Goal: Information Seeking & Learning: Learn about a topic

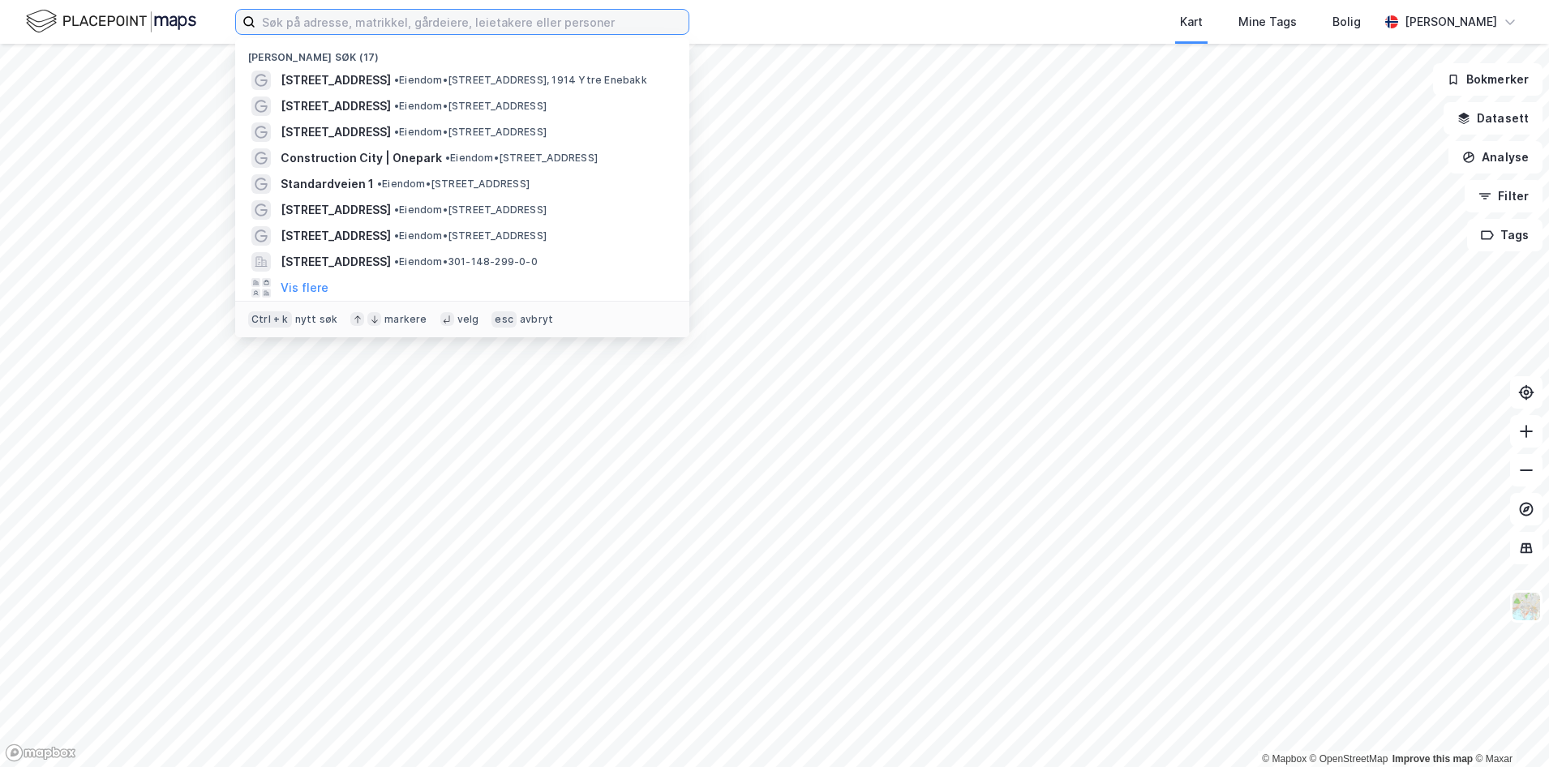
click at [409, 15] on input at bounding box center [471, 22] width 433 height 24
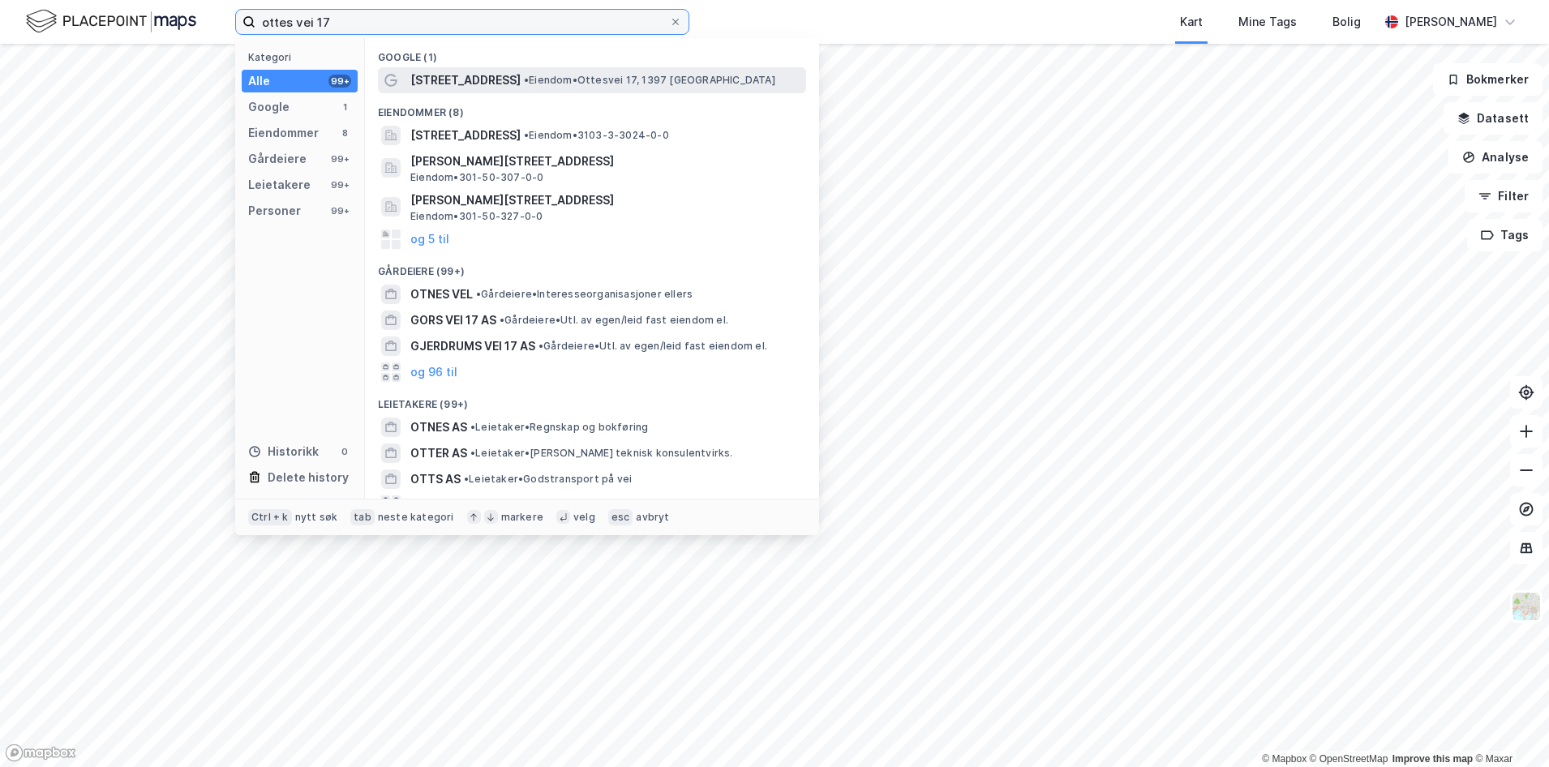
type input "ottes vei 17"
click at [591, 77] on span "• [PERSON_NAME] 17, 1397 [GEOGRAPHIC_DATA]" at bounding box center [649, 80] width 251 height 13
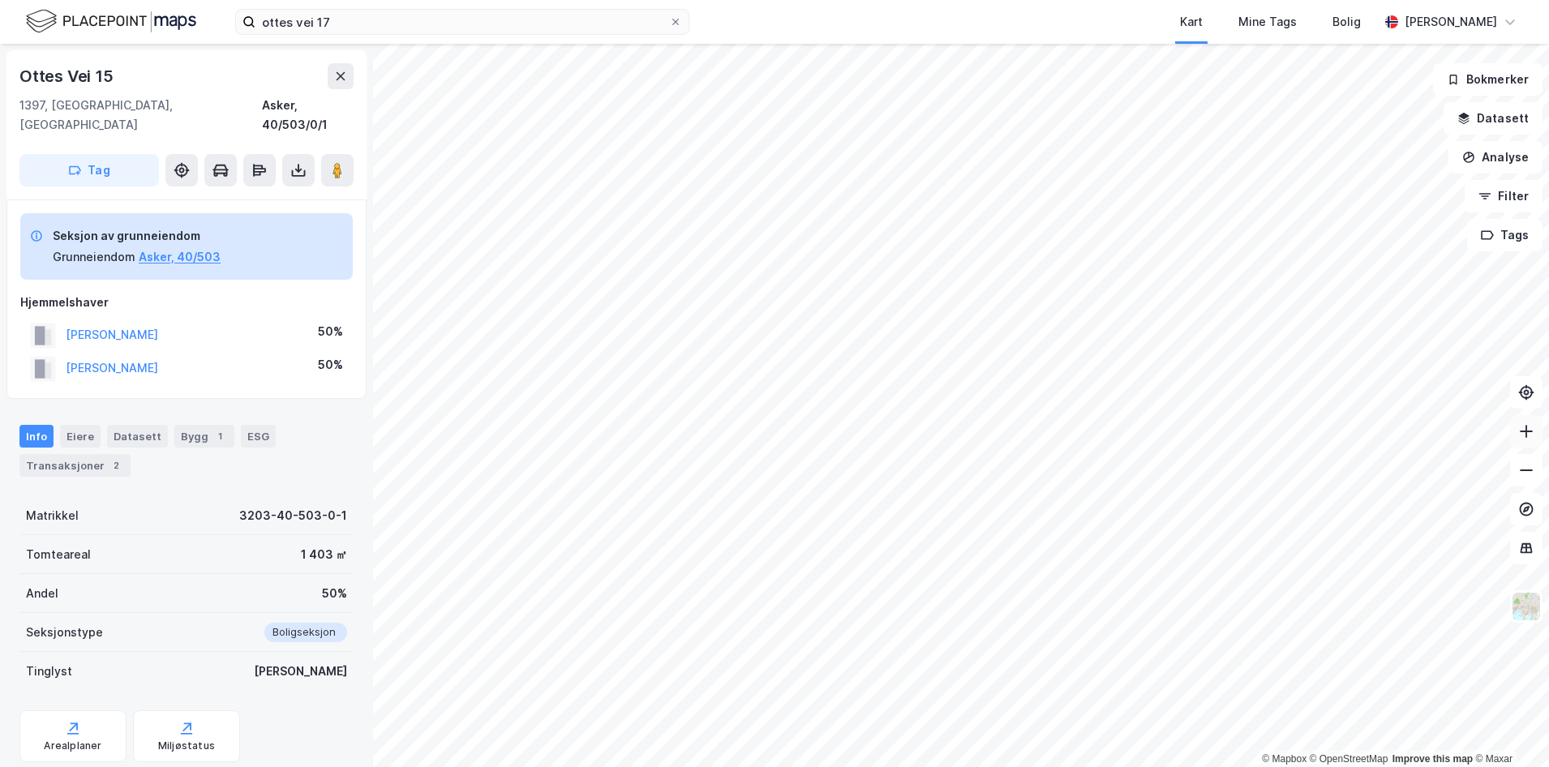
click at [1521, 431] on icon at bounding box center [1526, 431] width 16 height 16
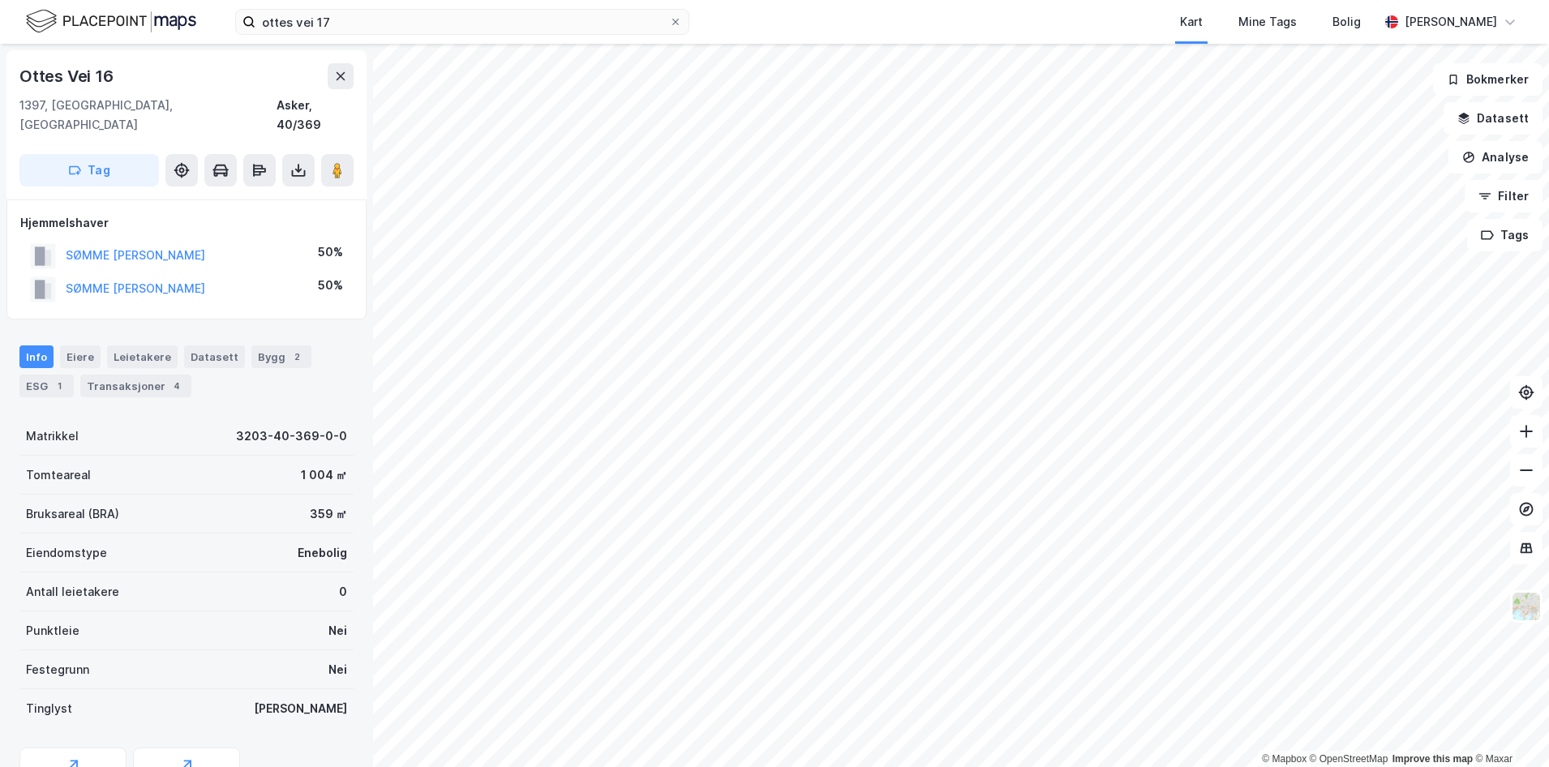
click at [703, 766] on html "ottes vei 17 Kart Mine Tags Bolig [PERSON_NAME] © Mapbox © OpenStreetMap Improv…" at bounding box center [774, 383] width 1549 height 767
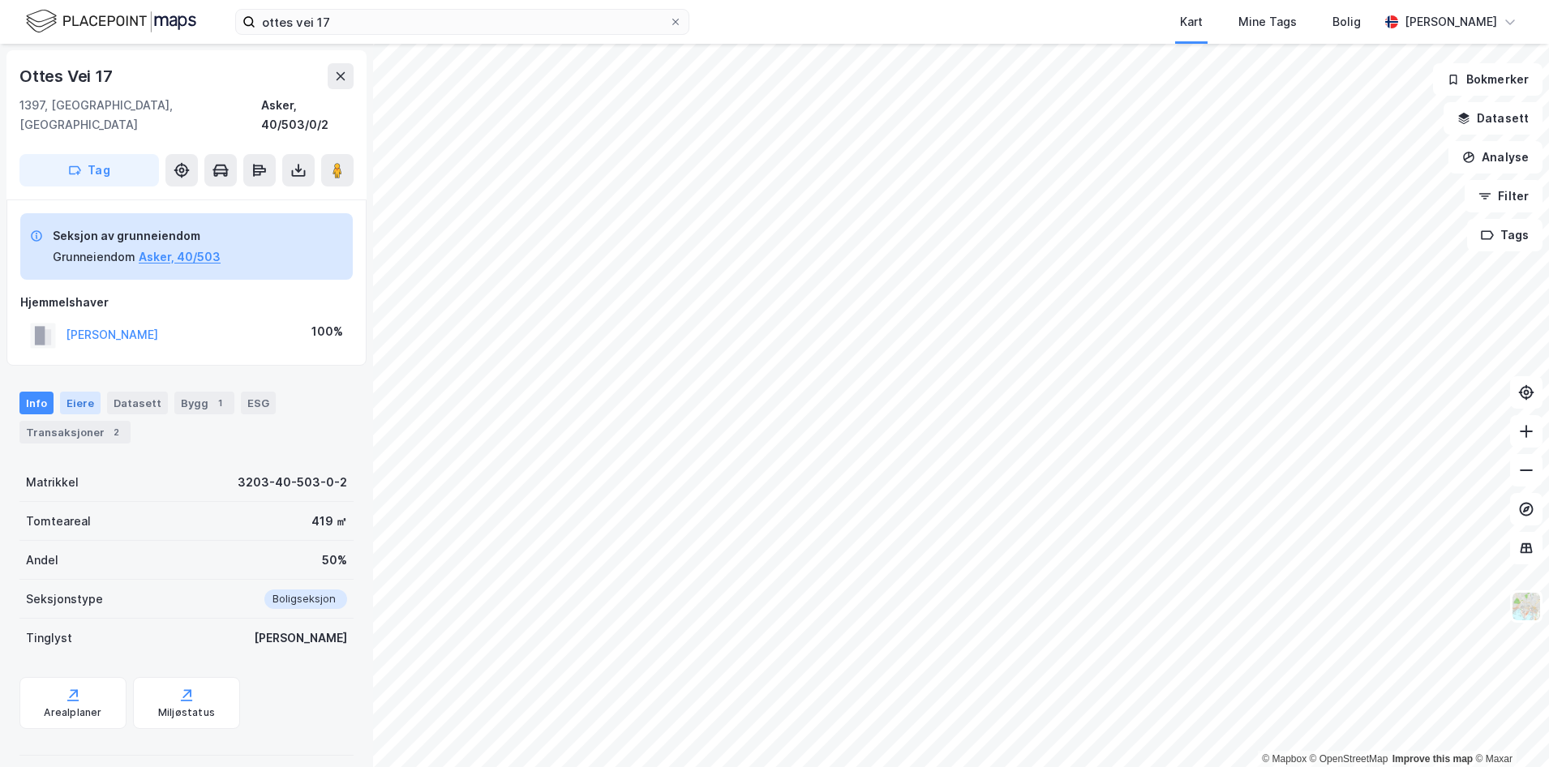
click at [81, 392] on div "Eiere" at bounding box center [80, 403] width 41 height 23
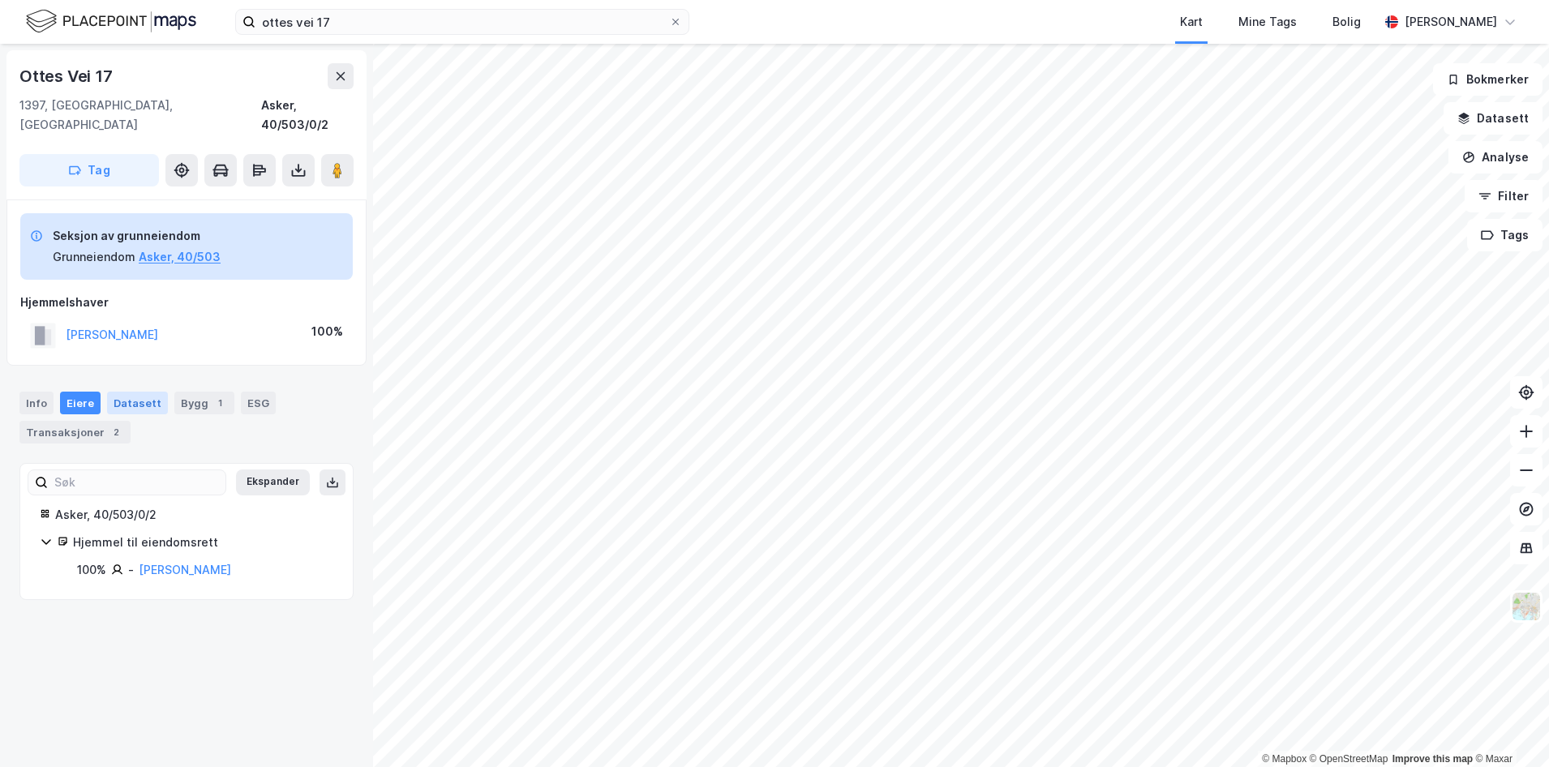
click at [128, 392] on div "Datasett" at bounding box center [137, 403] width 61 height 23
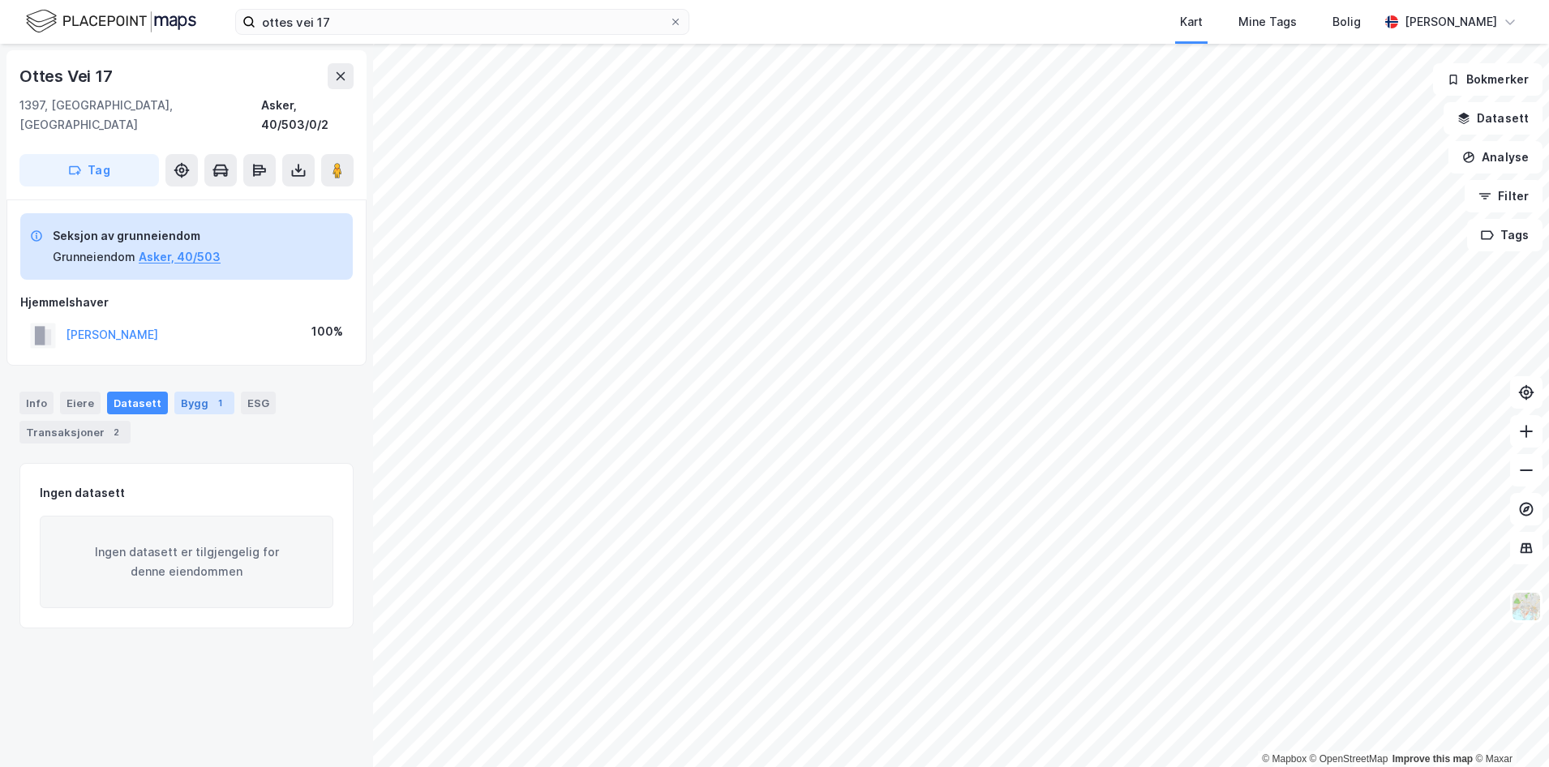
click at [194, 392] on div "Bygg 1" at bounding box center [204, 403] width 60 height 23
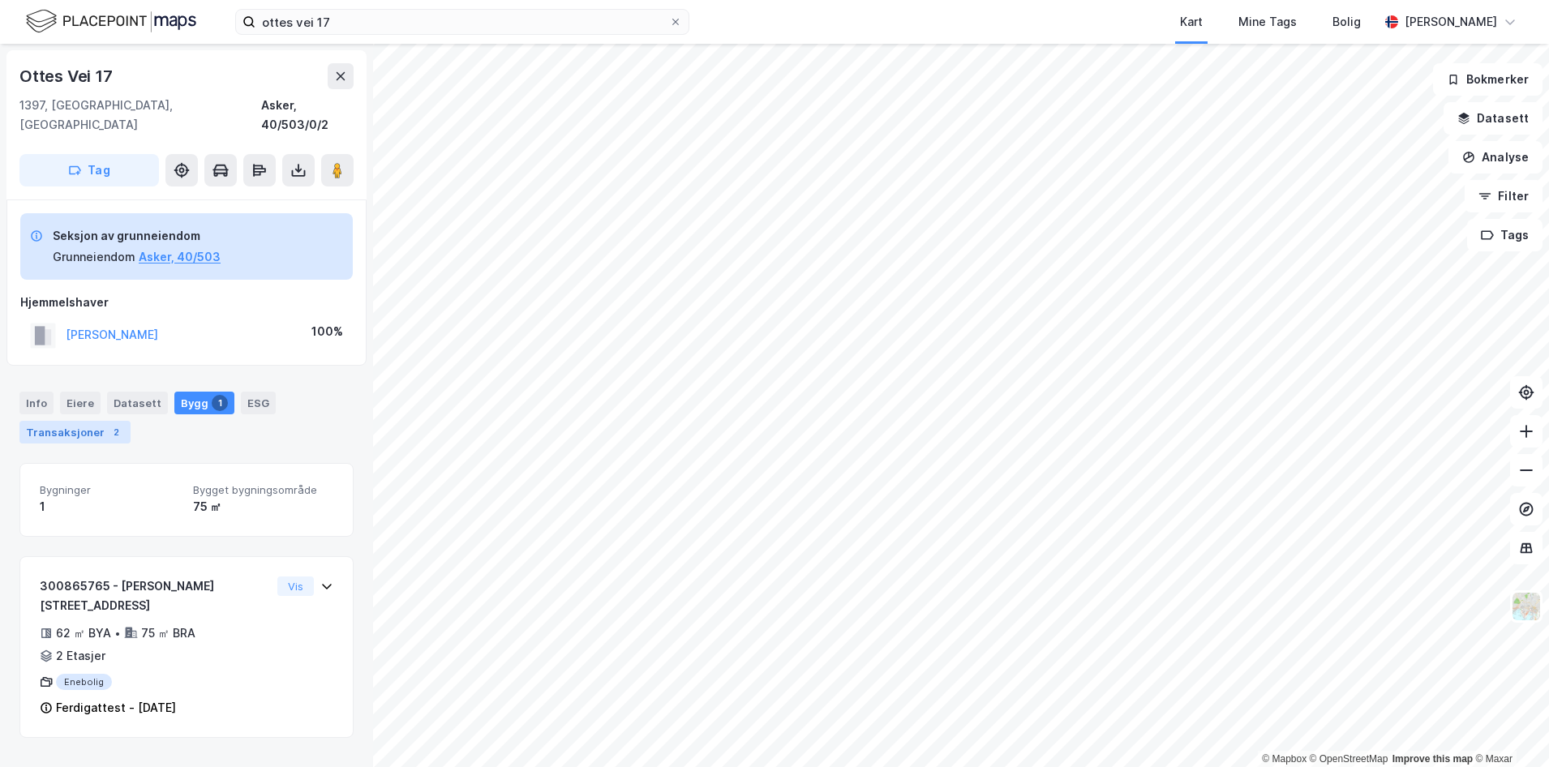
click at [108, 424] on div "2" at bounding box center [116, 432] width 16 height 16
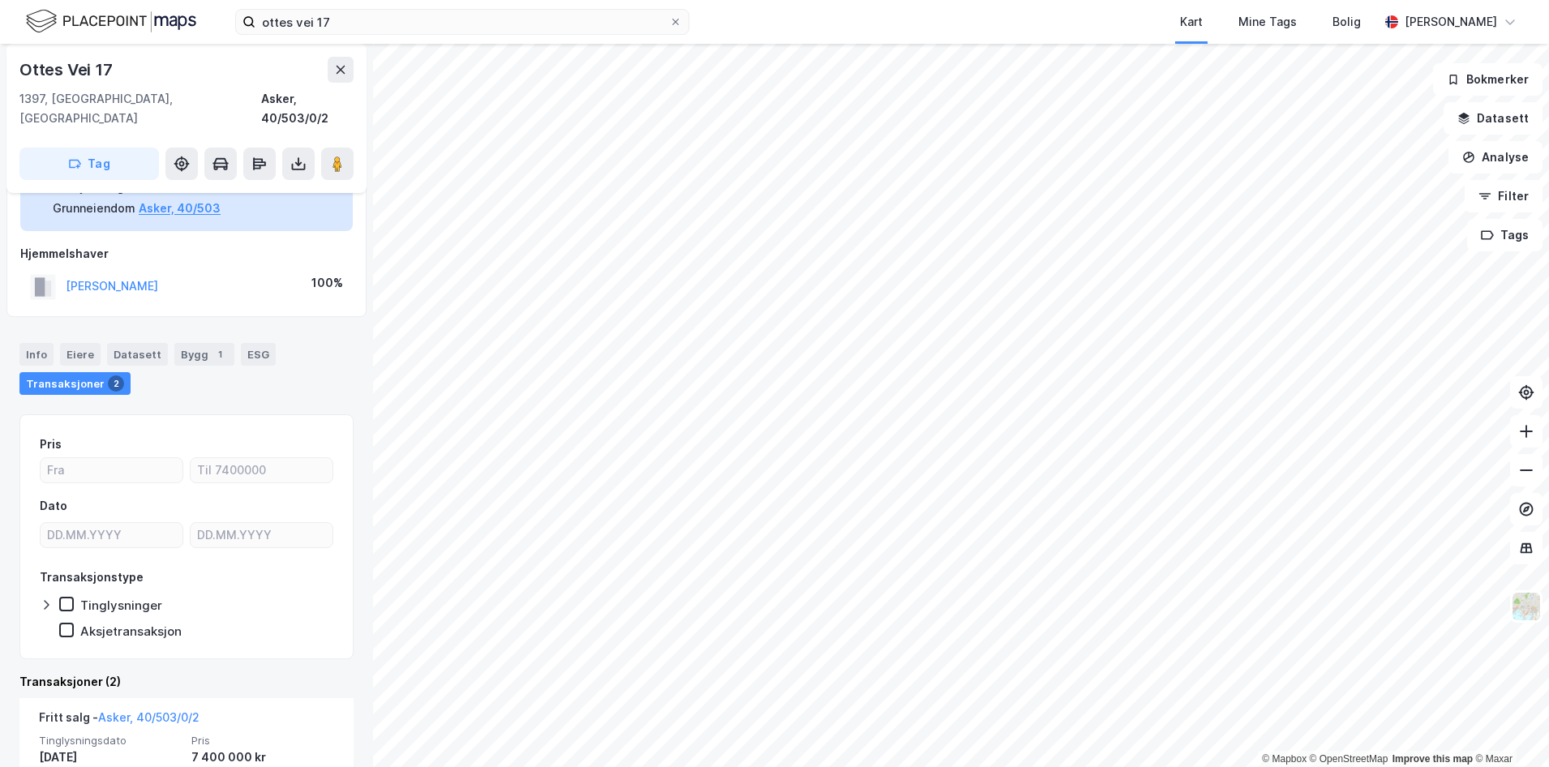
scroll to position [43, 0]
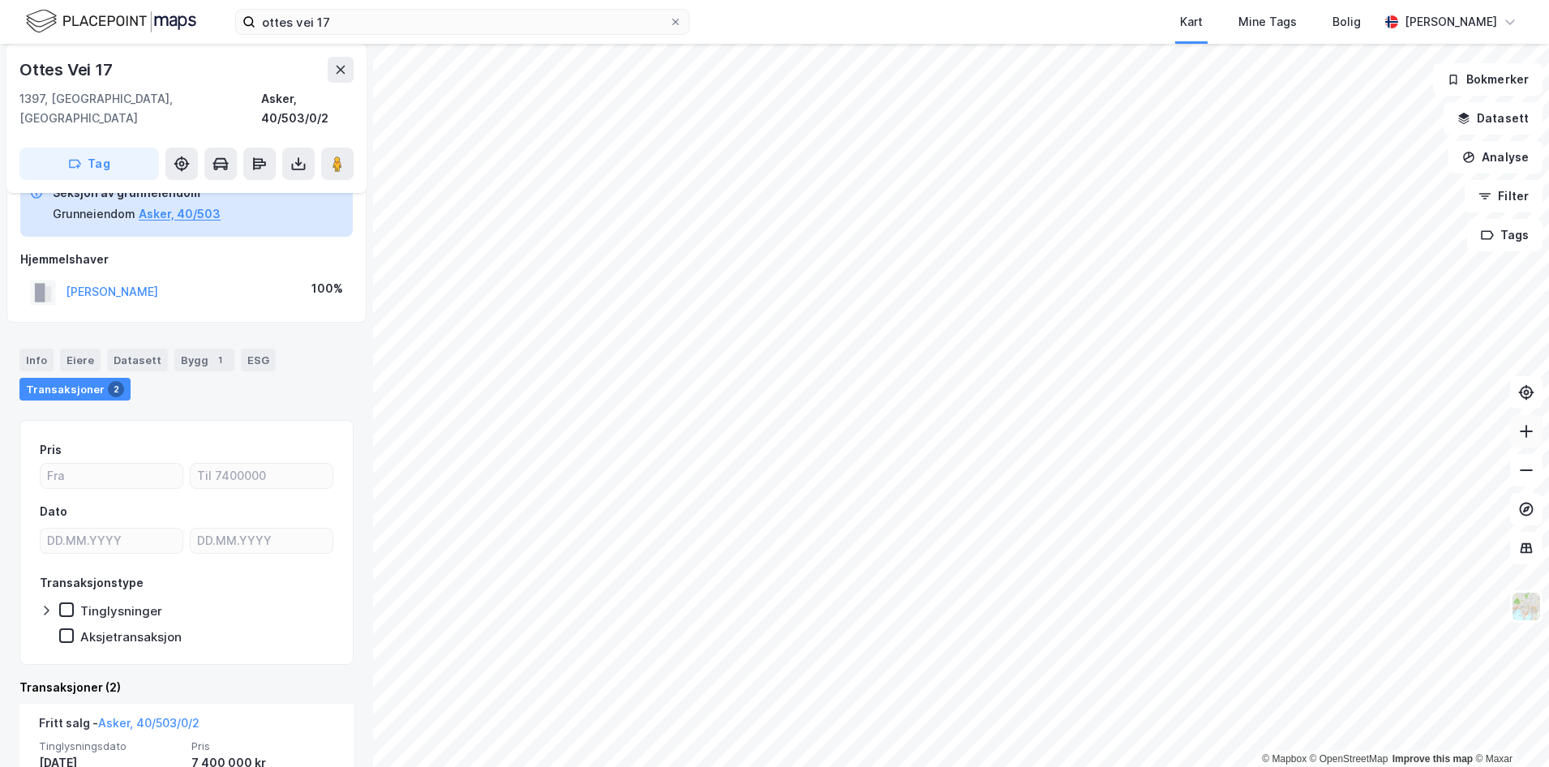
click at [1529, 431] on icon at bounding box center [1526, 432] width 13 height 2
click at [1518, 436] on icon at bounding box center [1526, 431] width 16 height 16
click at [1519, 472] on icon at bounding box center [1526, 470] width 16 height 16
click at [0, 0] on button "[PERSON_NAME]" at bounding box center [0, 0] width 0 height 0
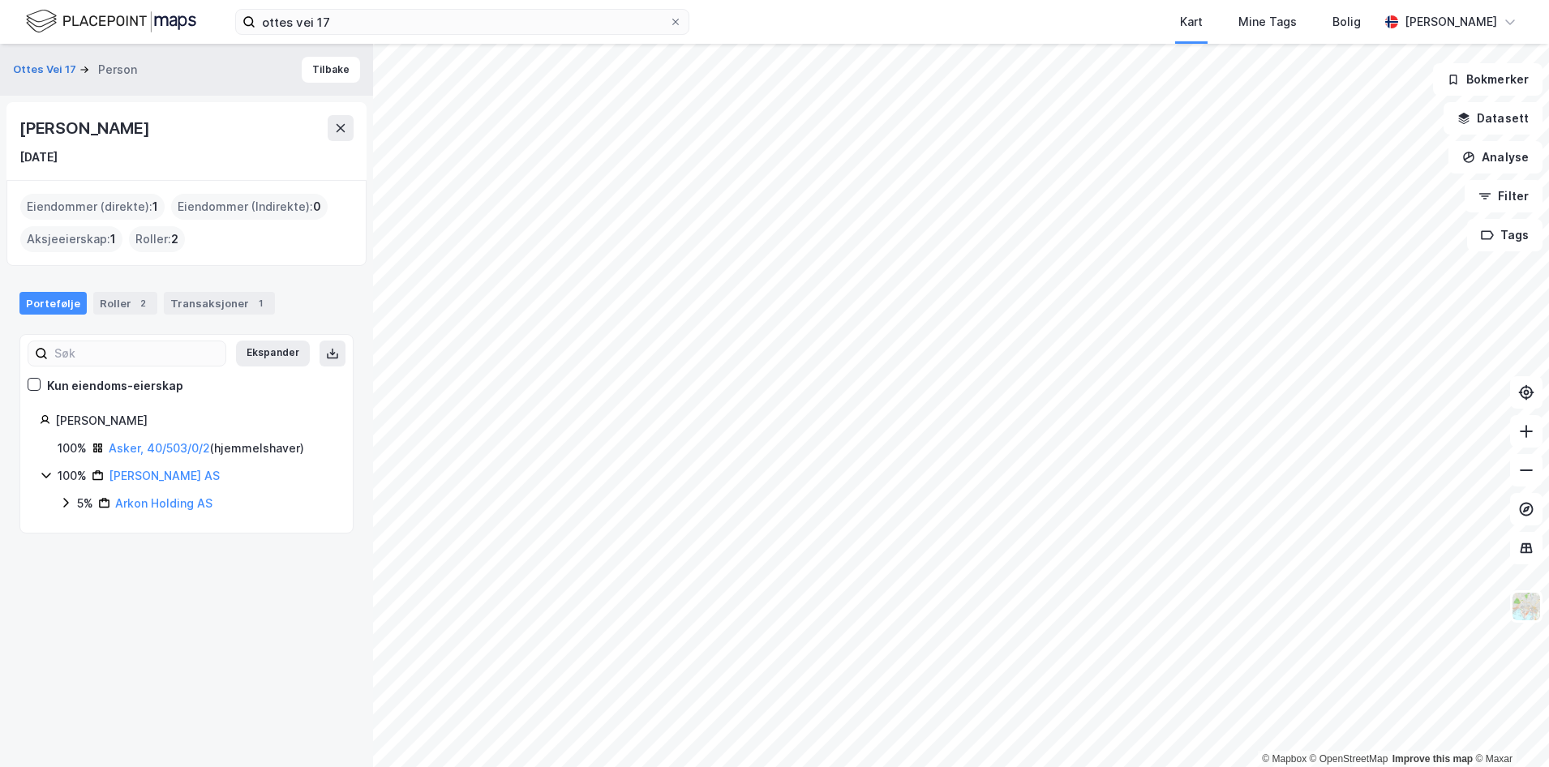
click at [66, 498] on icon at bounding box center [65, 502] width 13 height 13
click at [86, 531] on icon at bounding box center [85, 530] width 5 height 10
click at [105, 559] on icon at bounding box center [104, 558] width 5 height 10
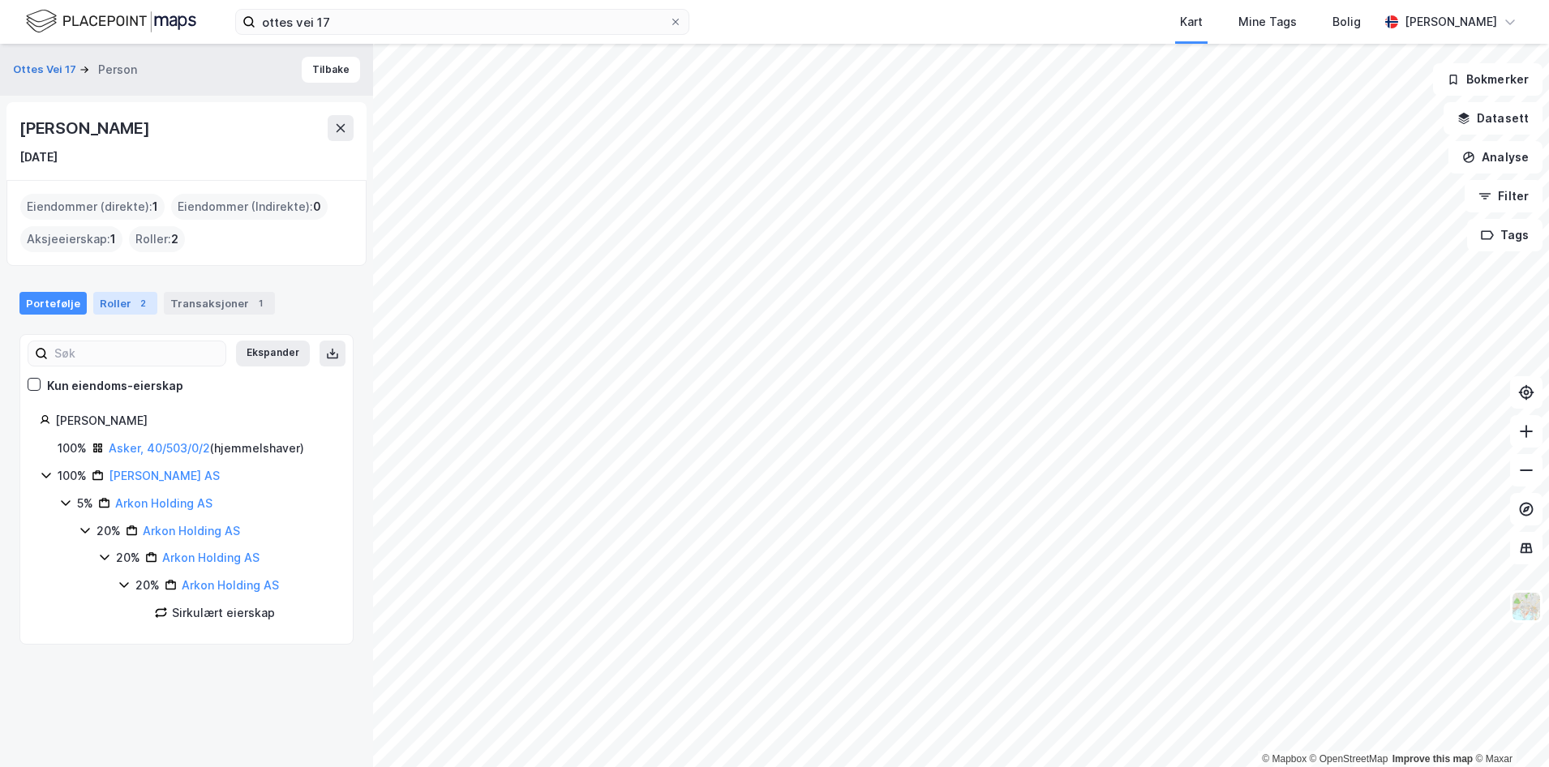
click at [123, 305] on div "Roller 2" at bounding box center [125, 303] width 64 height 23
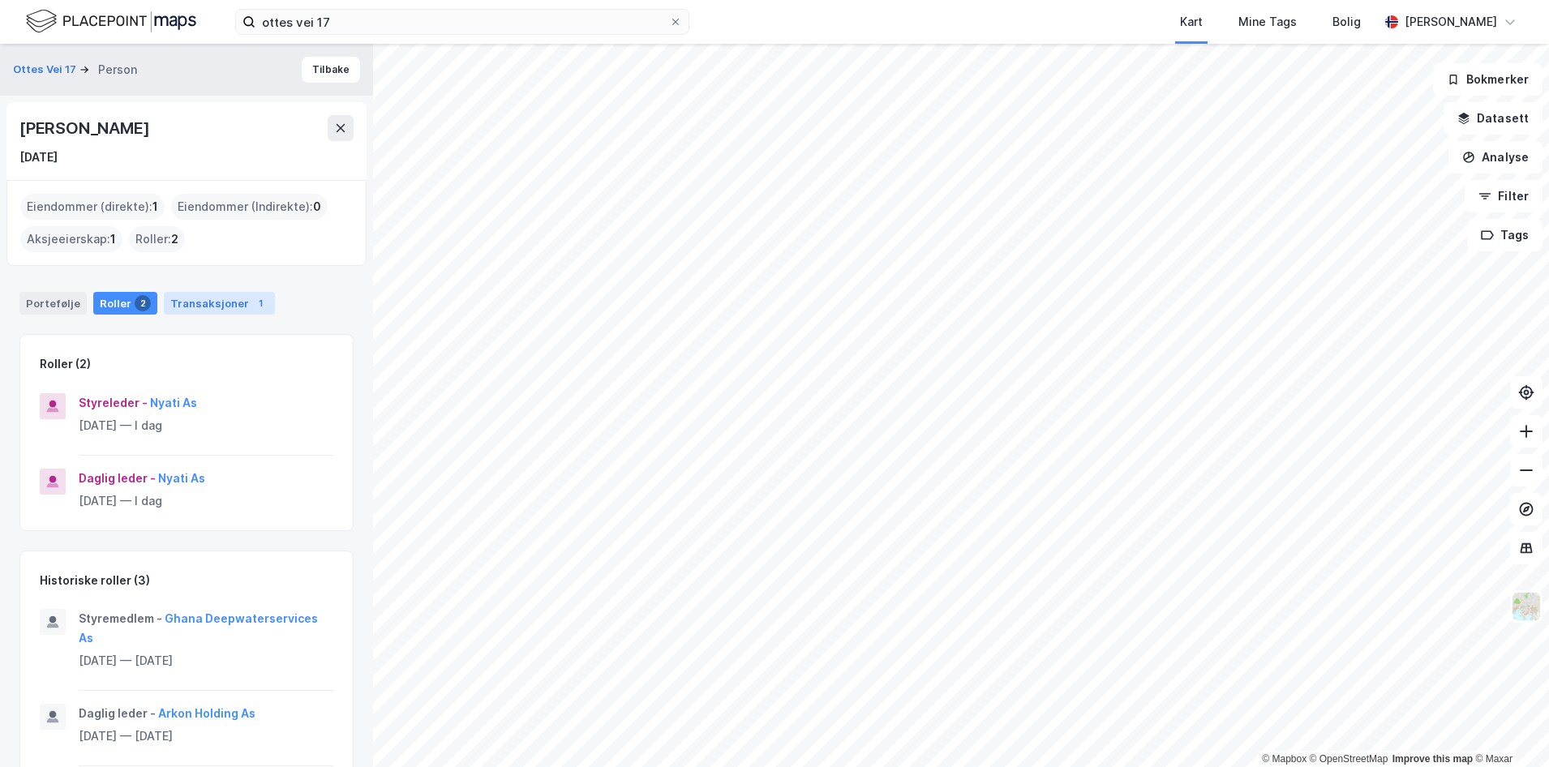
click at [191, 302] on div "Transaksjoner 1" at bounding box center [219, 303] width 111 height 23
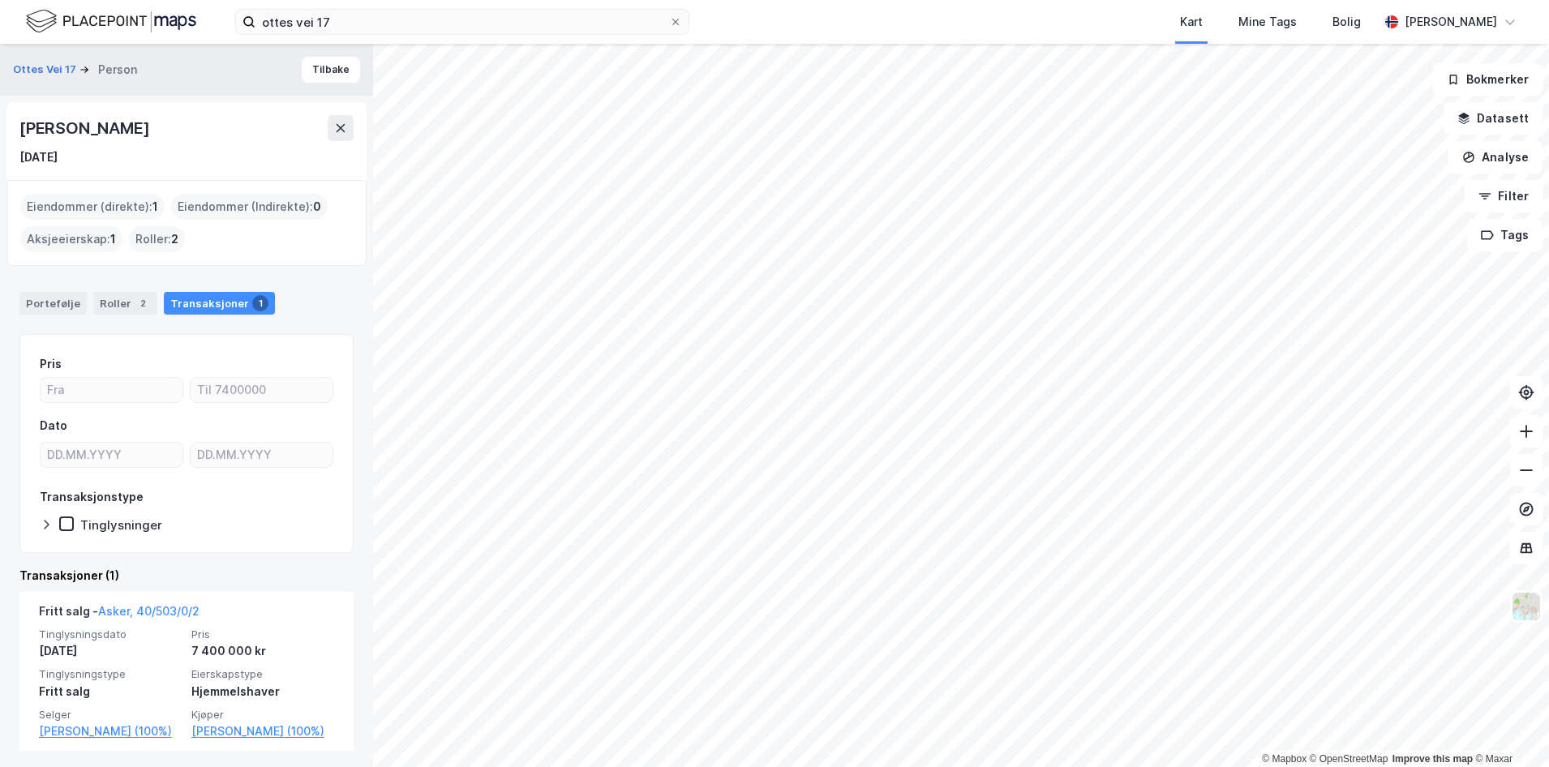
click at [101, 199] on div "Eiendommer (direkte) : 1" at bounding box center [92, 207] width 144 height 26
click at [63, 316] on div "Portefølje Roller 2 Transaksjoner 1" at bounding box center [186, 296] width 373 height 49
click at [63, 307] on div "Portefølje" at bounding box center [52, 303] width 67 height 23
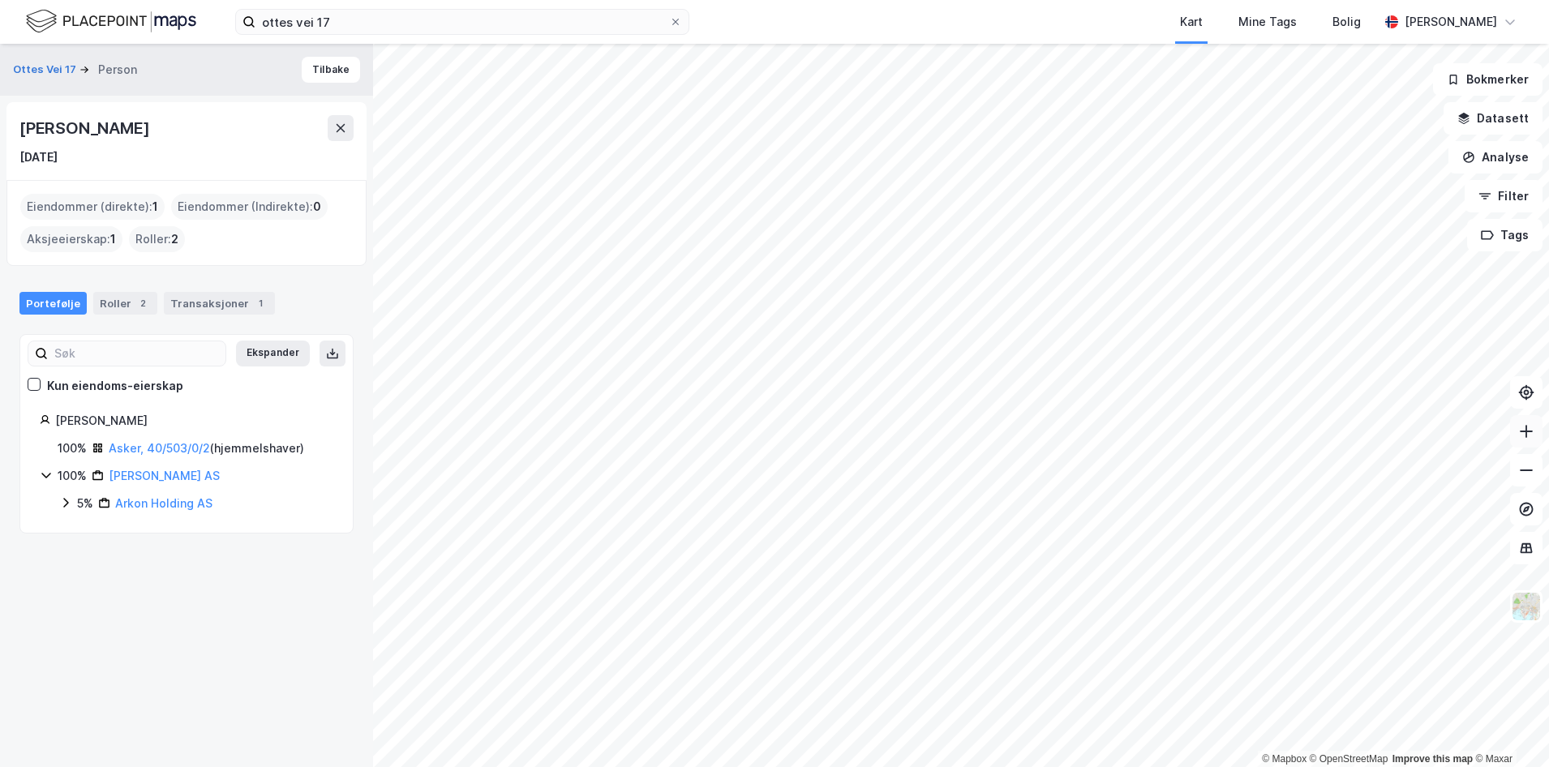
click at [1531, 434] on icon at bounding box center [1526, 431] width 16 height 16
click at [1522, 464] on icon at bounding box center [1526, 470] width 16 height 16
